Goal: Answer question/provide support: Answer question/provide support

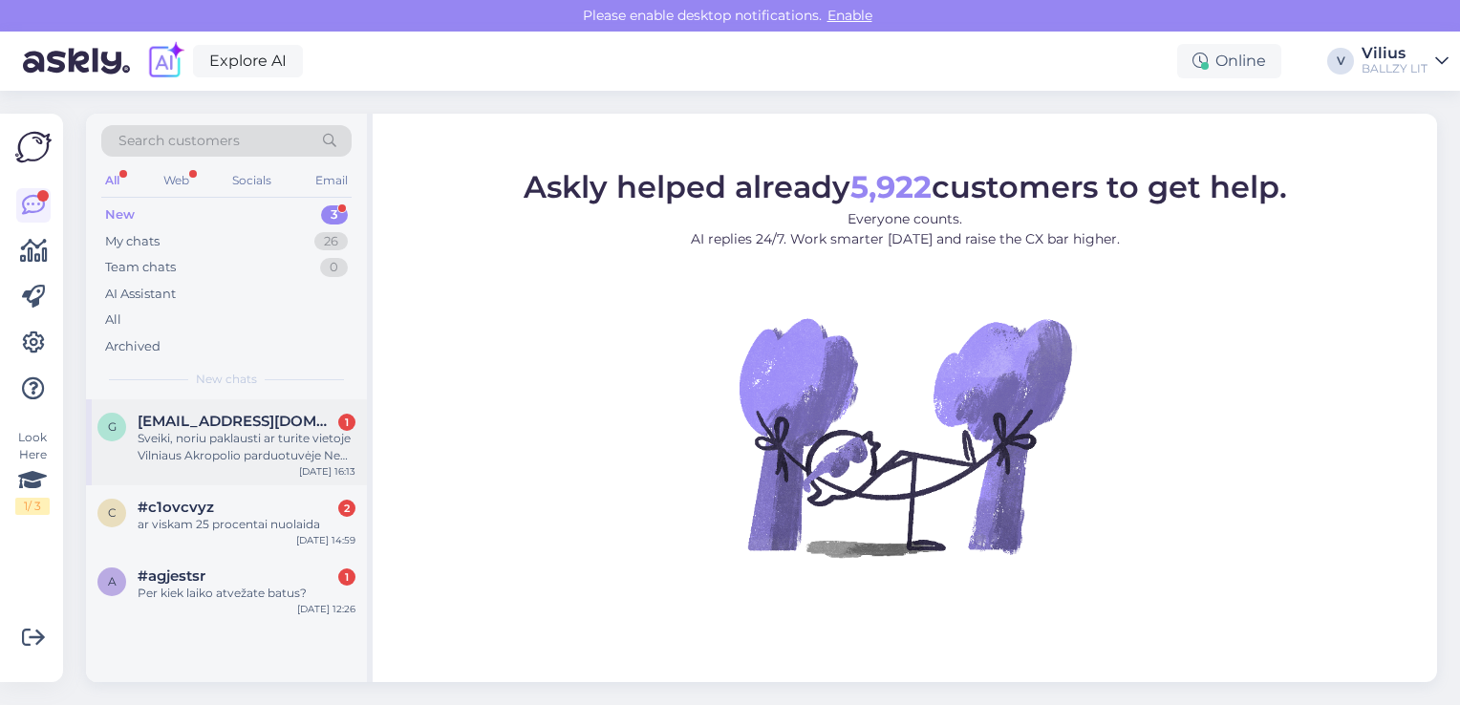
click at [241, 431] on div "Sveiki, noriu paklausti ar turite vietoje Vilniaus Akropolio parduotuvėje New B…" at bounding box center [247, 447] width 218 height 34
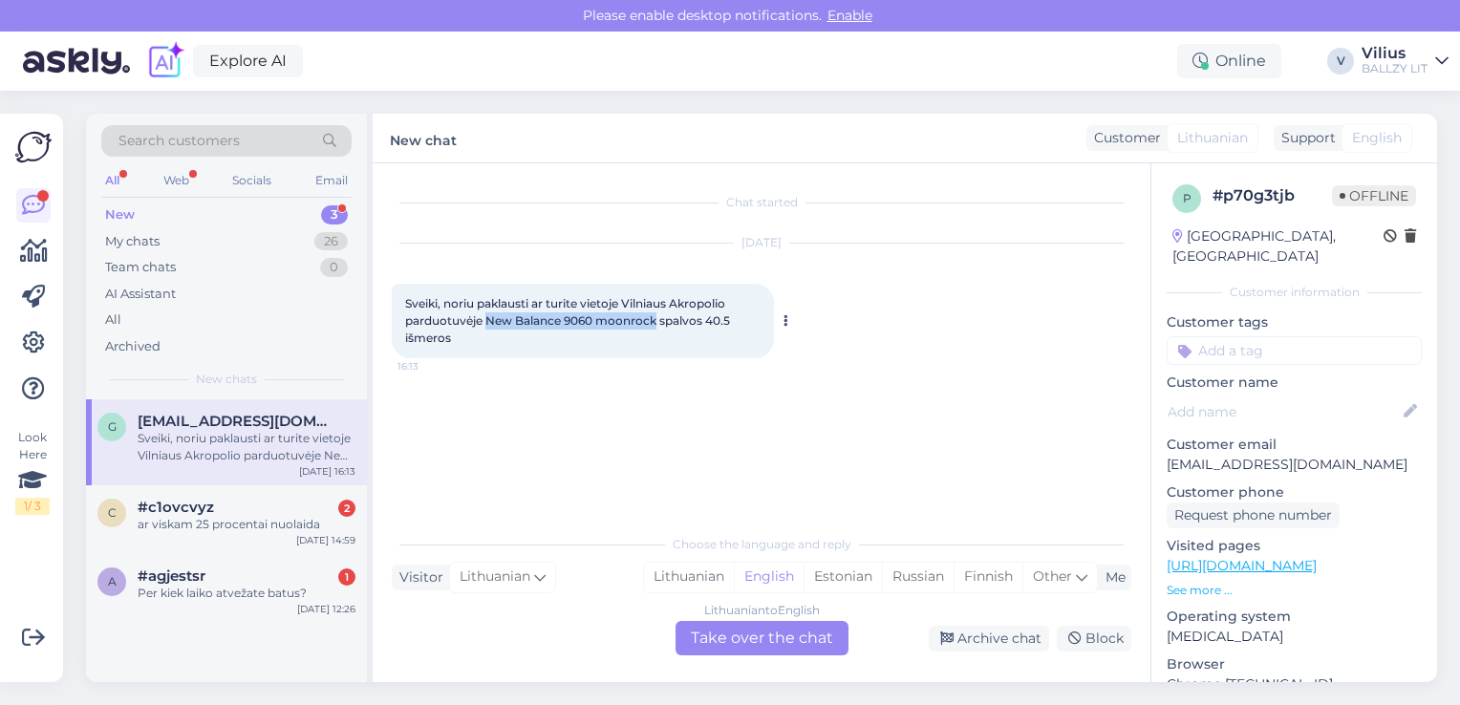
drag, startPoint x: 485, startPoint y: 321, endPoint x: 656, endPoint y: 325, distance: 170.1
click at [656, 325] on span "Sveiki, noriu paklausti ar turite vietoje Vilniaus Akropolio parduotuvėje New B…" at bounding box center [569, 320] width 328 height 49
copy span "New Balance 9060 moonrock"
click at [683, 583] on div "Lithuanian" at bounding box center [689, 577] width 90 height 29
click at [746, 642] on div "Lithuanian to Lithuanian Take over the chat" at bounding box center [762, 638] width 173 height 34
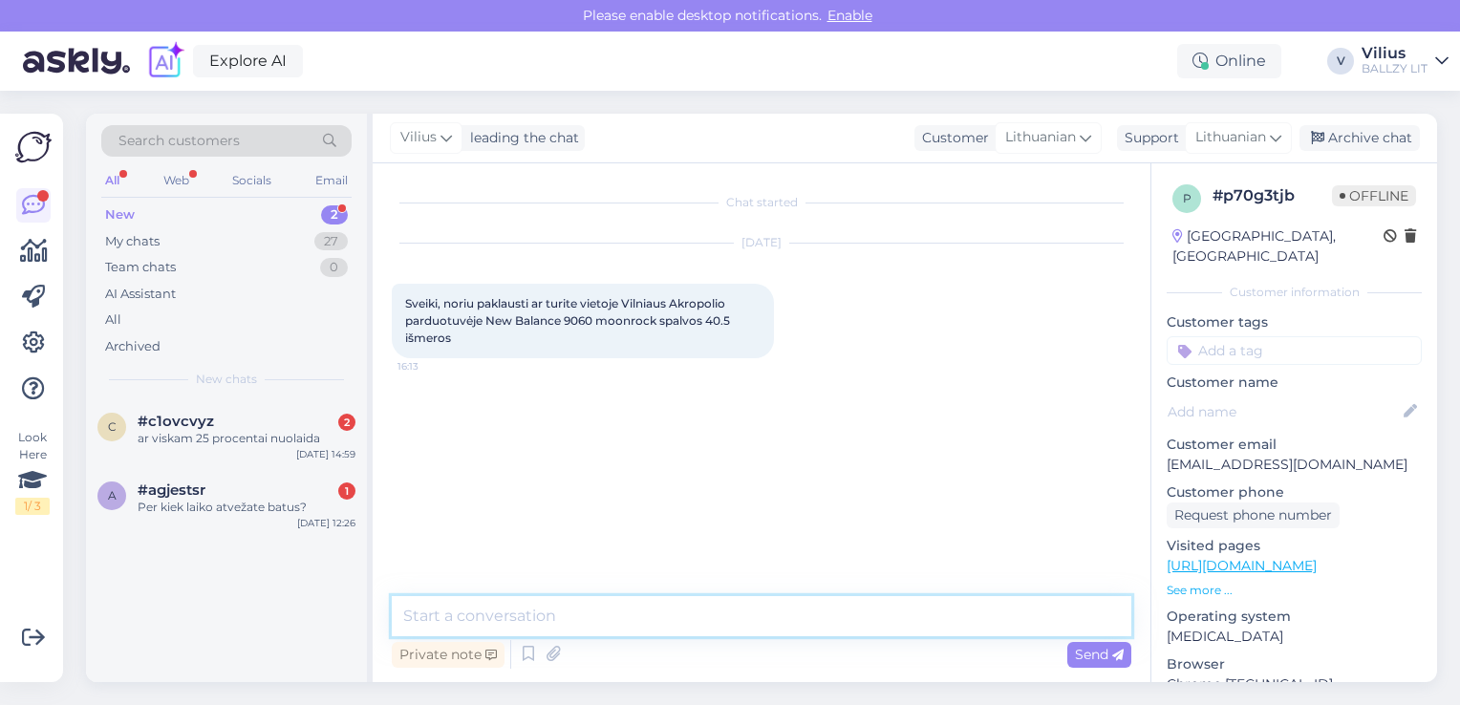
click at [690, 620] on textarea at bounding box center [762, 616] width 740 height 40
type textarea "Laba diena, turėtų būti:"
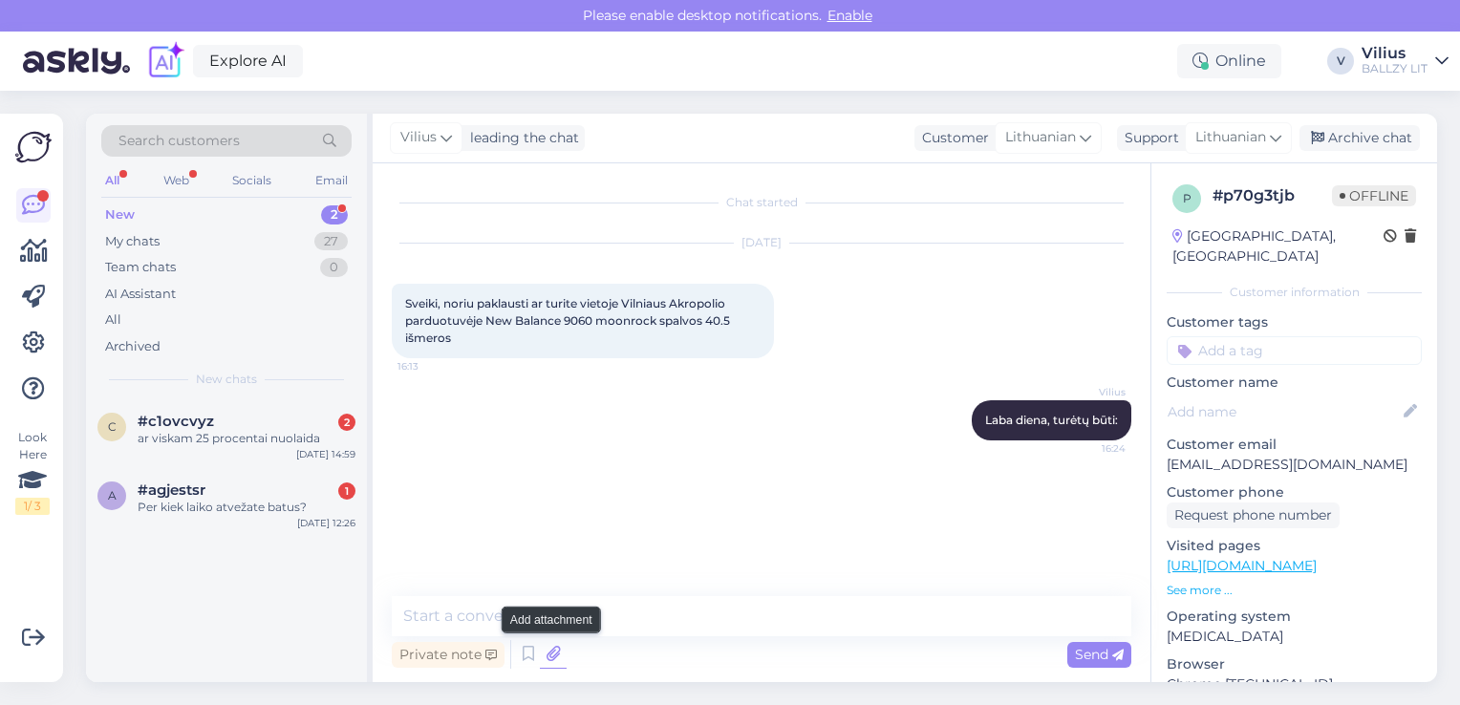
click at [550, 665] on icon at bounding box center [553, 654] width 27 height 29
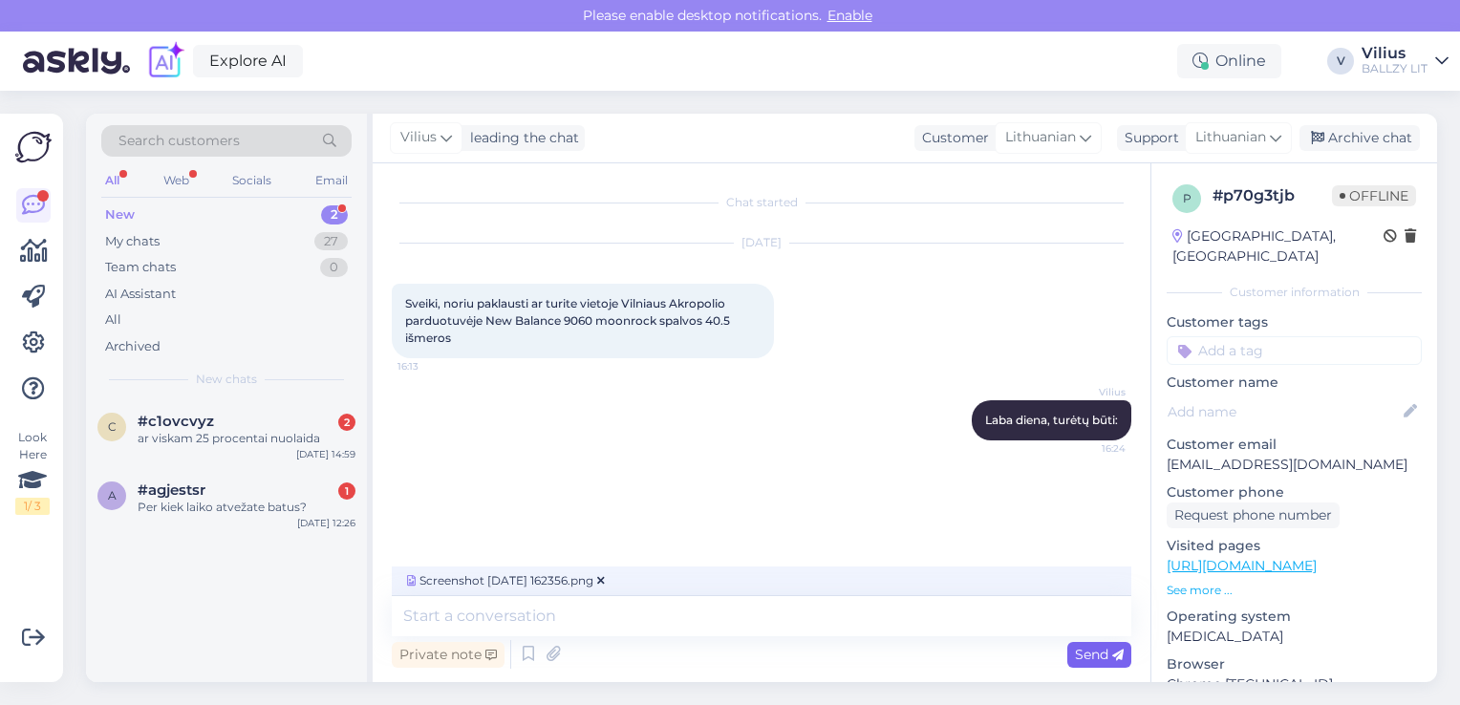
click at [1104, 657] on span "Send" at bounding box center [1099, 654] width 49 height 17
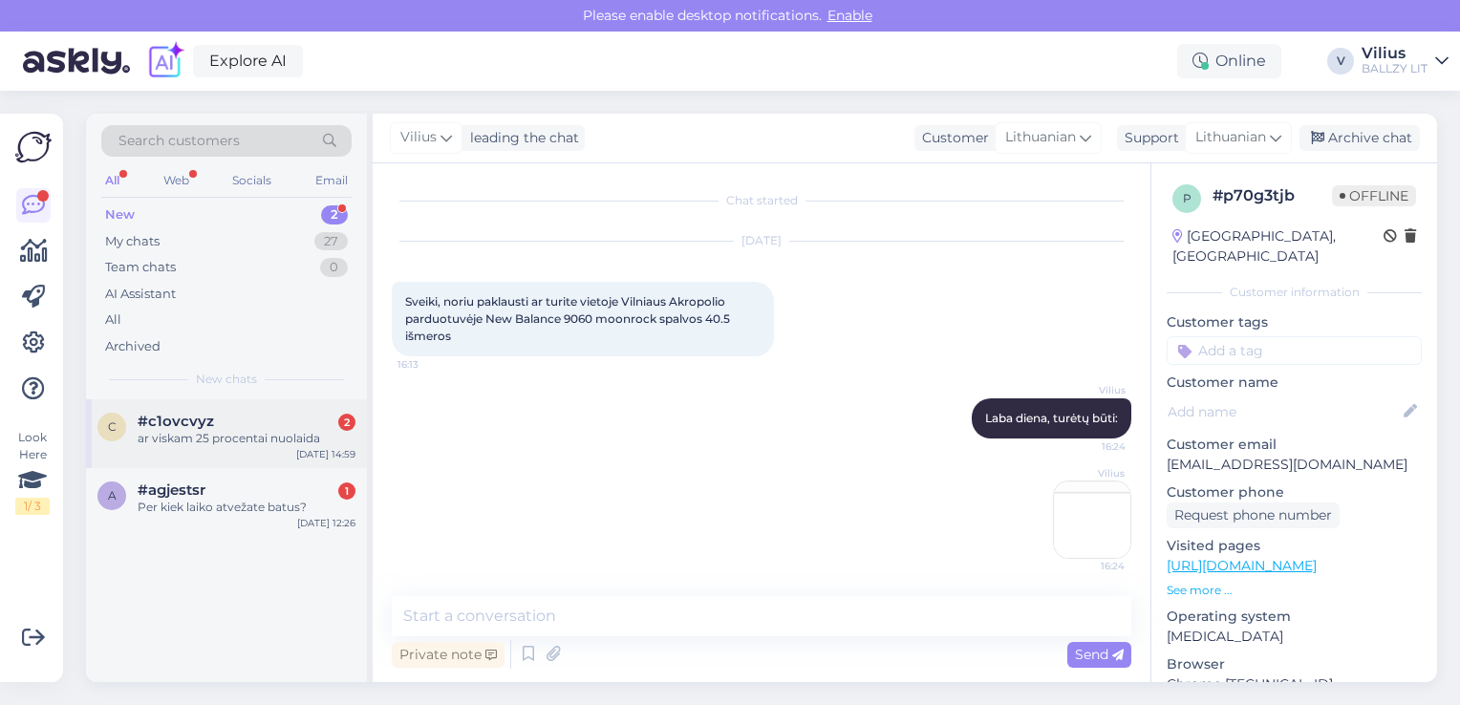
click at [253, 419] on div "#c1ovcvyz 2" at bounding box center [247, 421] width 218 height 17
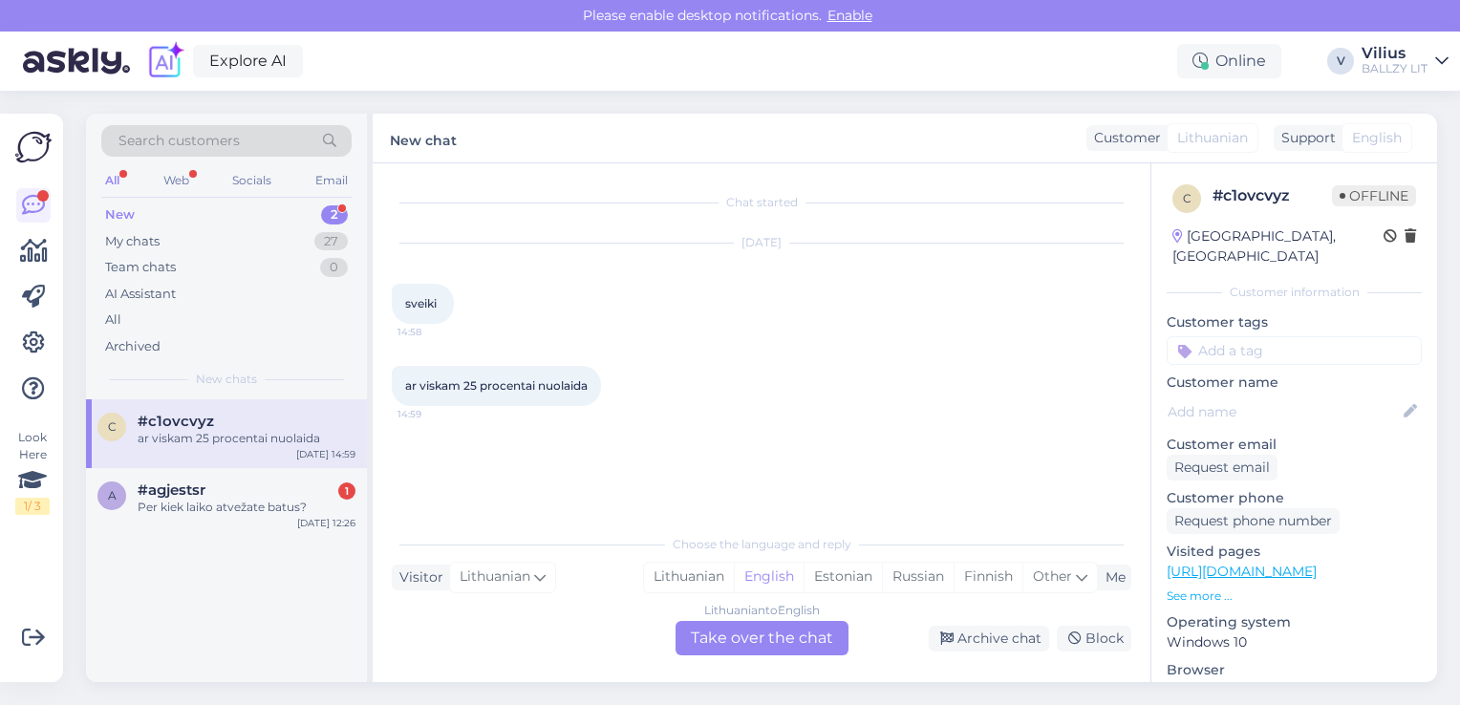
scroll to position [0, 0]
click at [698, 575] on div "Lithuanian" at bounding box center [689, 577] width 90 height 29
click at [755, 628] on div "Lithuanian to Lithuanian Take over the chat" at bounding box center [762, 638] width 173 height 34
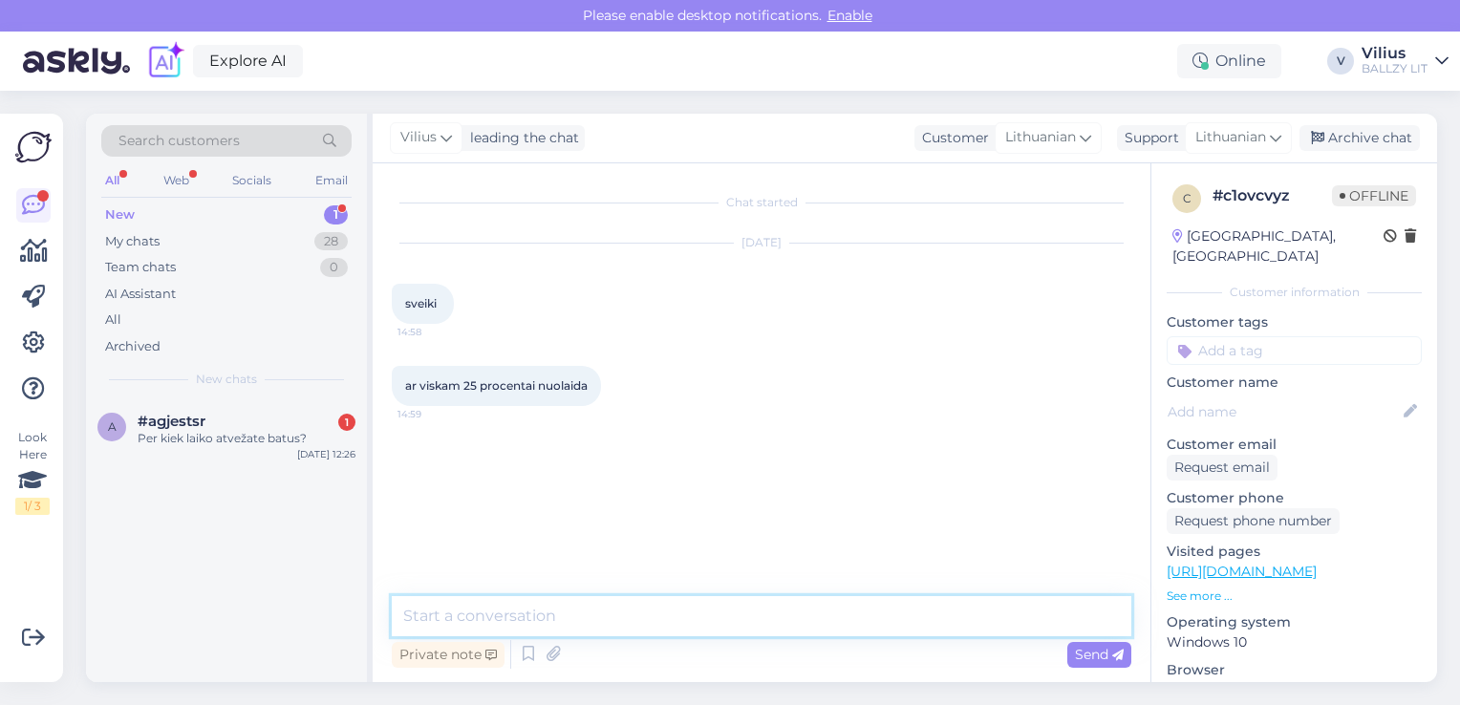
click at [684, 617] on textarea at bounding box center [762, 616] width 740 height 40
type textarea "Laba diena, visoms nenukainotoms prekėms tik registruotiems vartotojams."
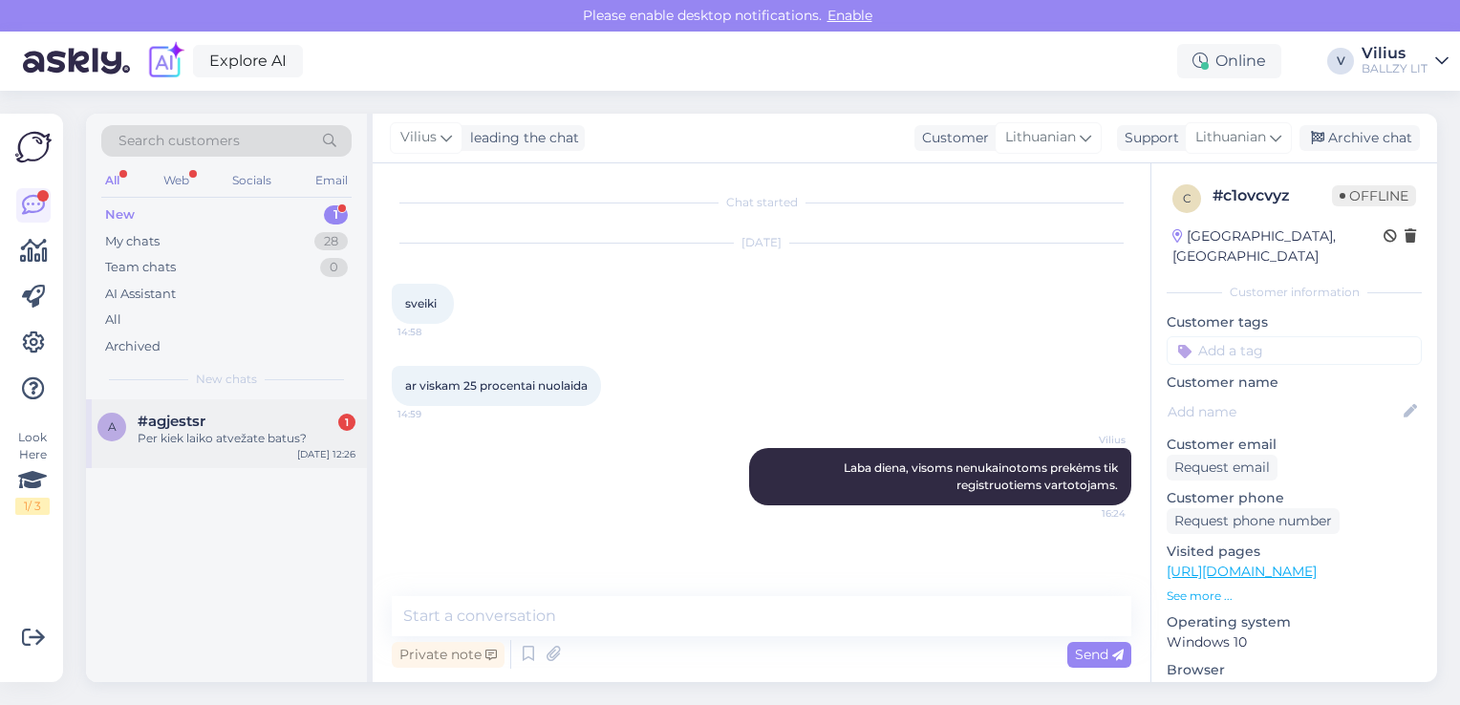
click at [198, 439] on div "Per kiek laiko atvežate batus?" at bounding box center [247, 438] width 218 height 17
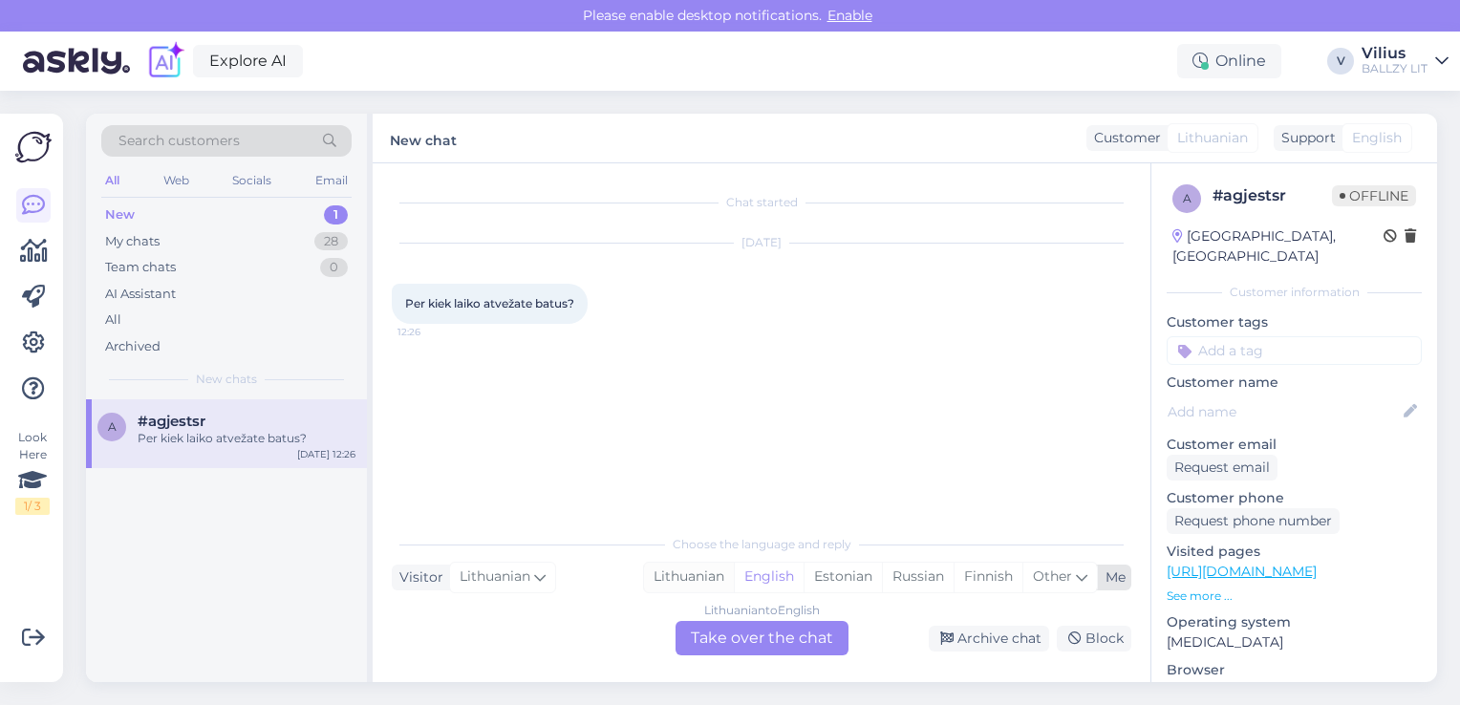
click at [682, 579] on div "Lithuanian" at bounding box center [689, 577] width 90 height 29
click at [735, 622] on div "Lithuanian to Lithuanian Take over the chat" at bounding box center [762, 638] width 173 height 34
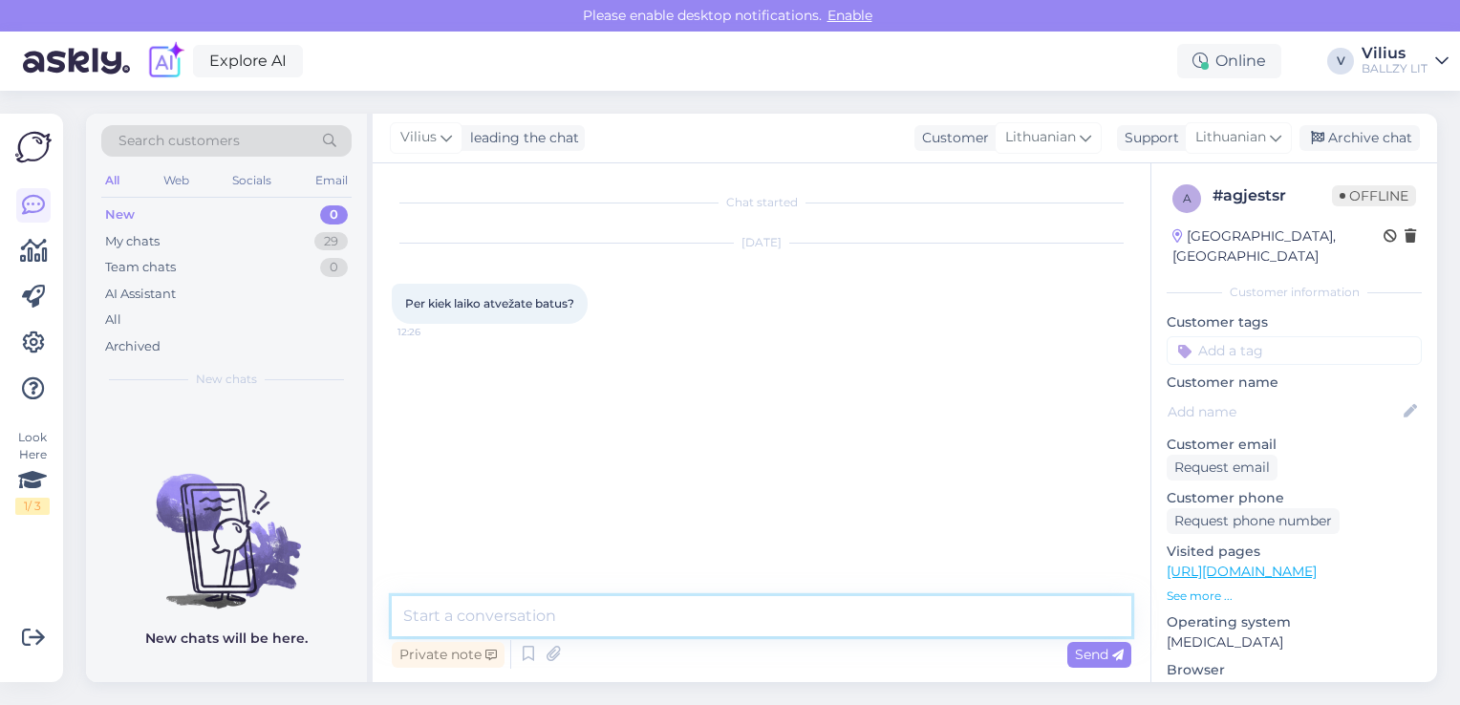
click at [678, 607] on textarea at bounding box center [762, 616] width 740 height 40
type textarea "Laba diena, užsakymai apdorojami ir pristatomi 2-7 darbo dienų laikotarpyje."
